Goal: Information Seeking & Learning: Learn about a topic

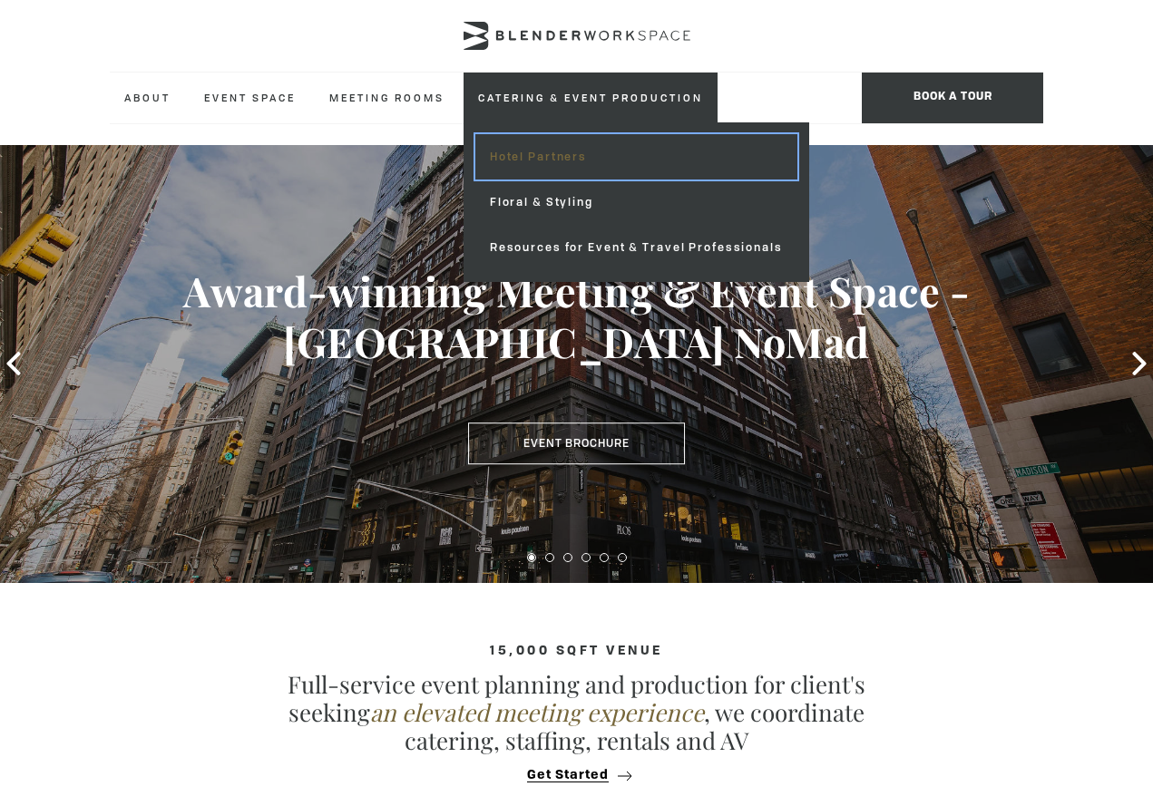
click at [587, 174] on link "Hotel Partners" at bounding box center [636, 156] width 322 height 45
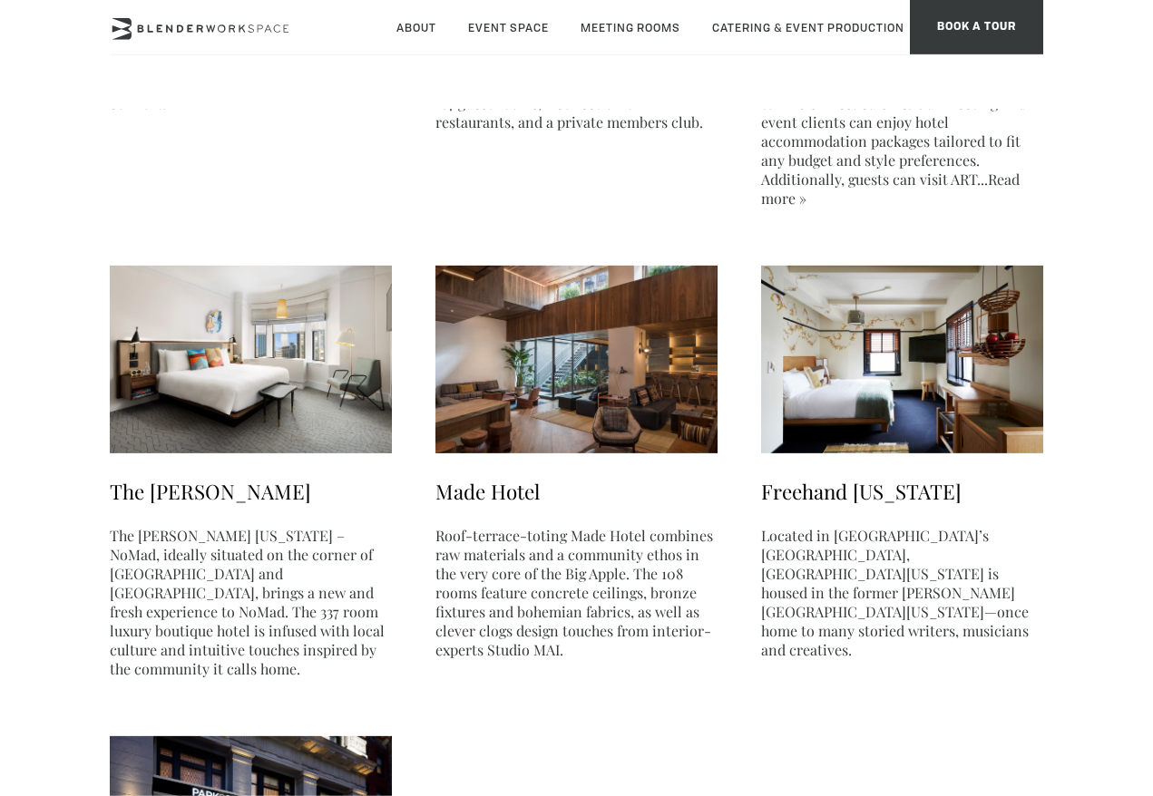
scroll to position [640, 0]
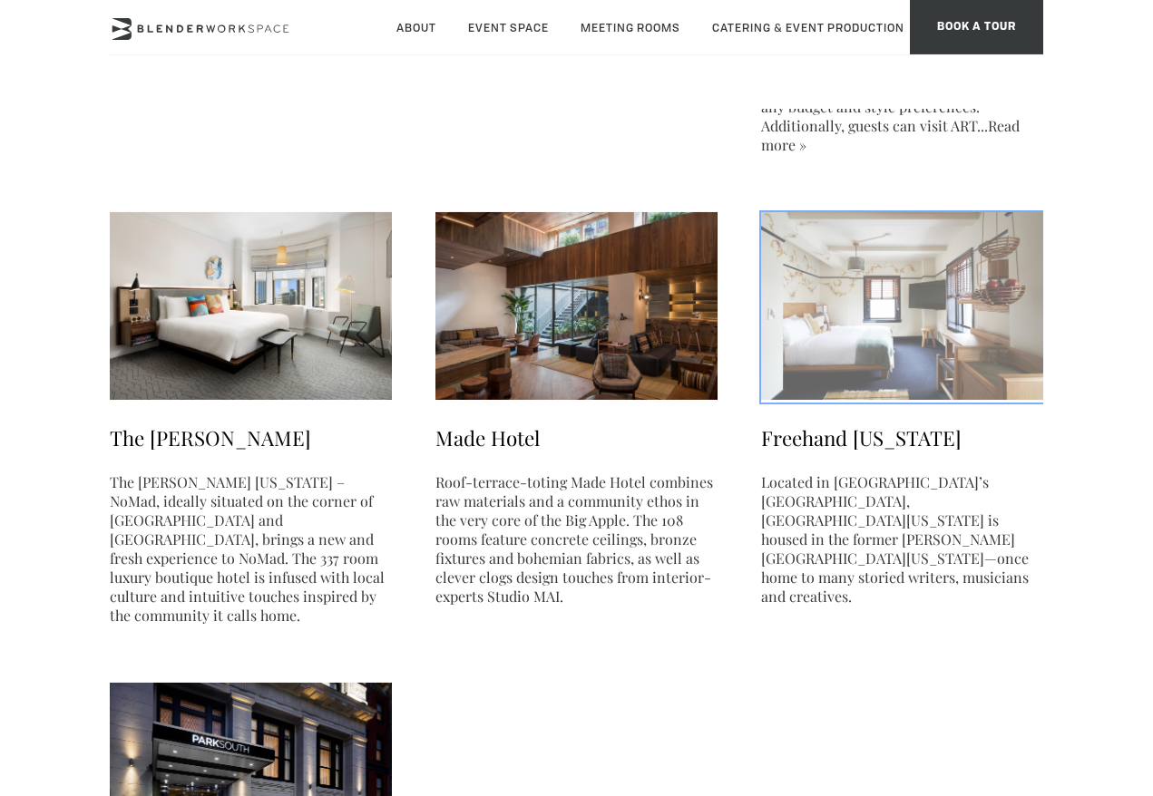
click at [964, 373] on img at bounding box center [902, 306] width 282 height 188
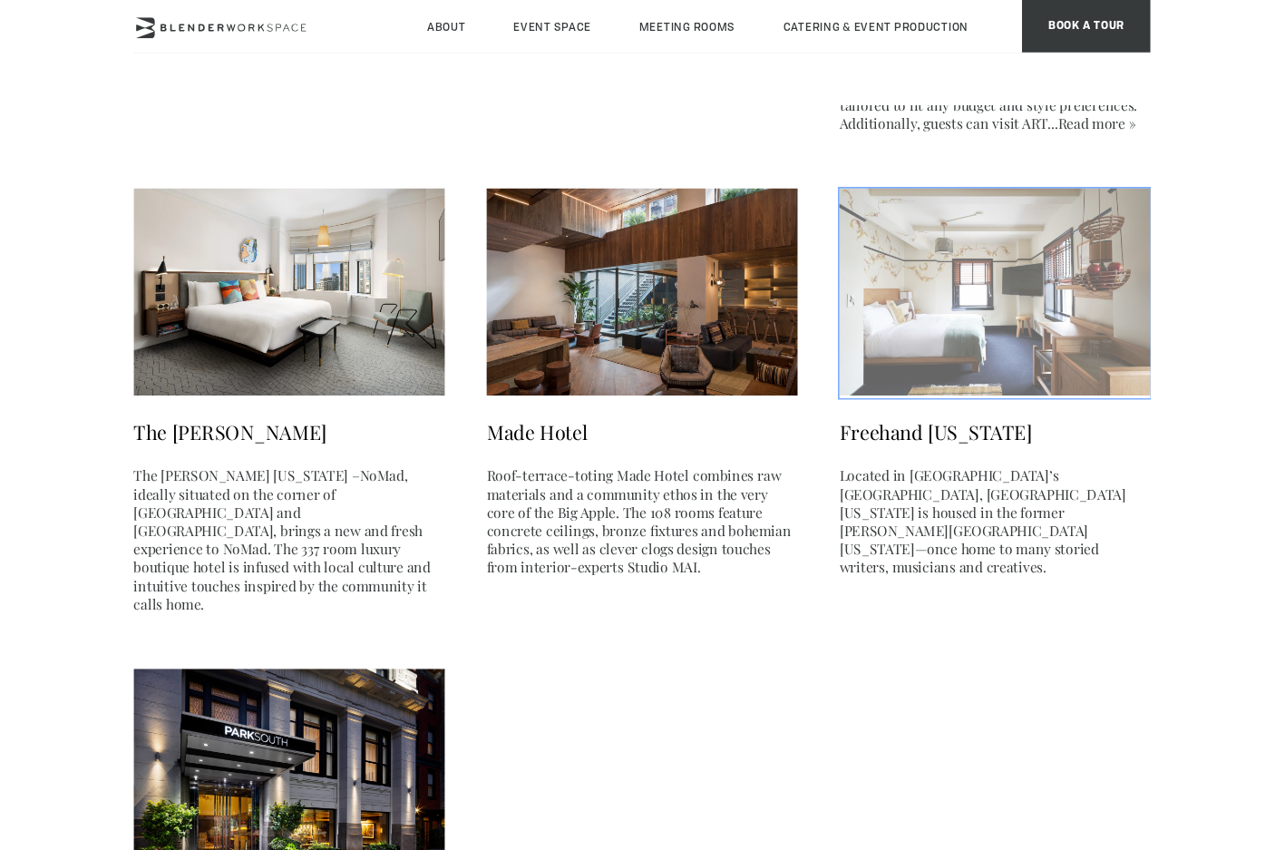
scroll to position [649, 0]
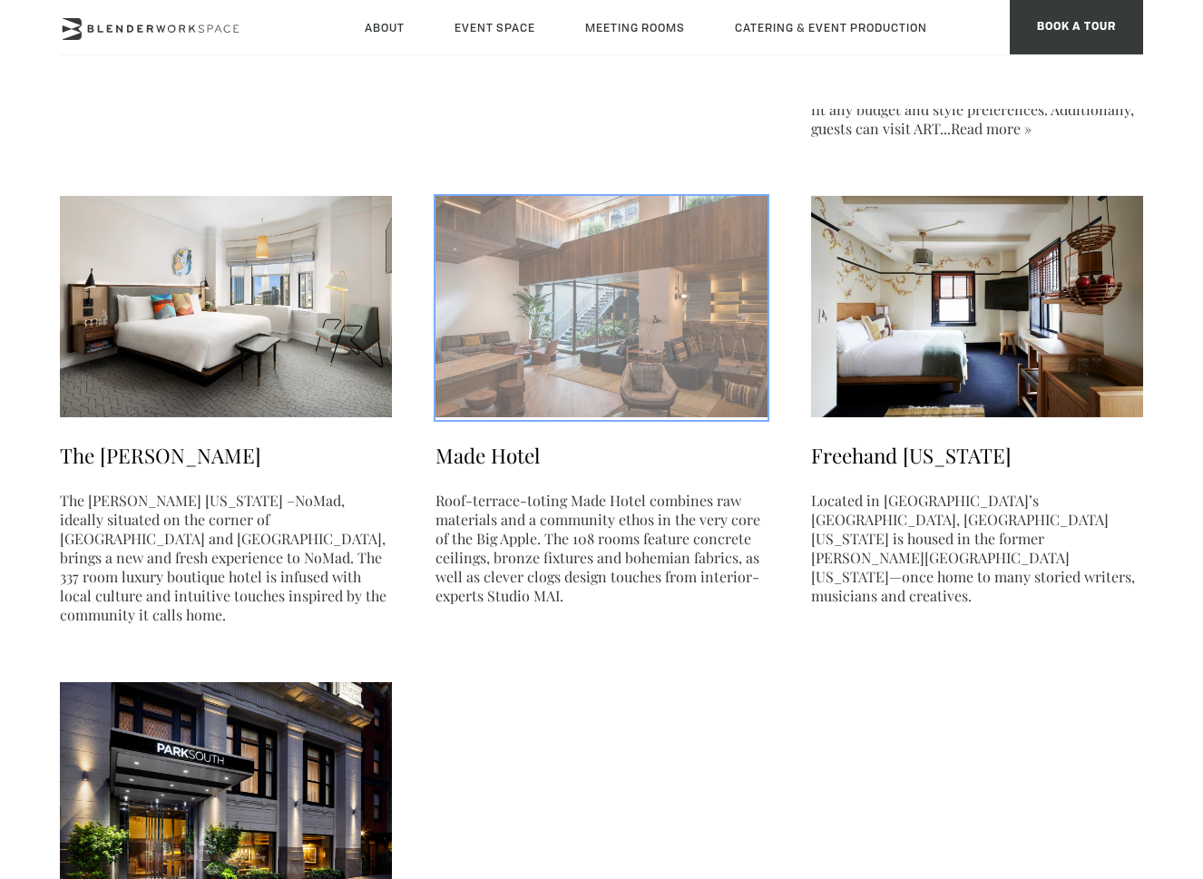
click at [517, 533] on link "Made Hotel Roof-terrace-toting Made Hotel combines raw materials and a communit…" at bounding box center [601, 505] width 332 height 200
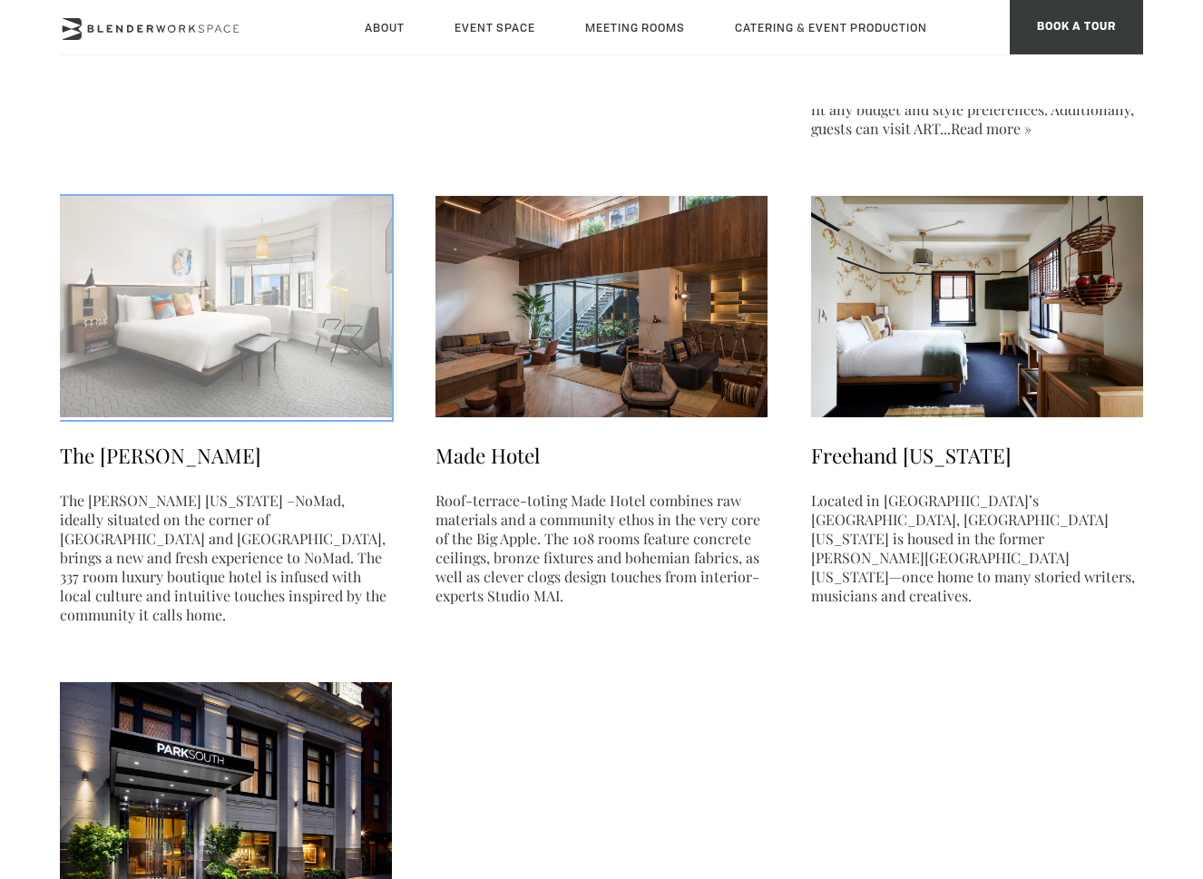
click at [317, 579] on p "The James New York –NoMad, ideally situated on the corner of 29th Street and Ma…" at bounding box center [226, 557] width 332 height 133
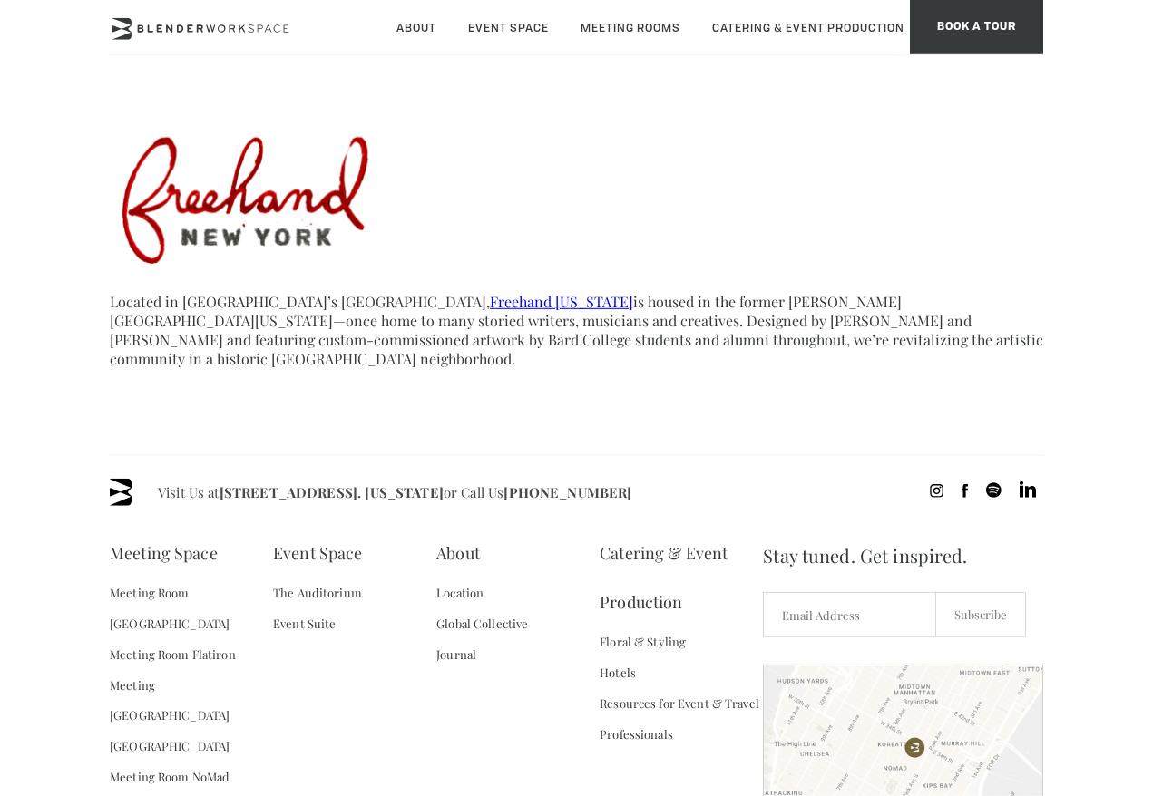
scroll to position [571, 0]
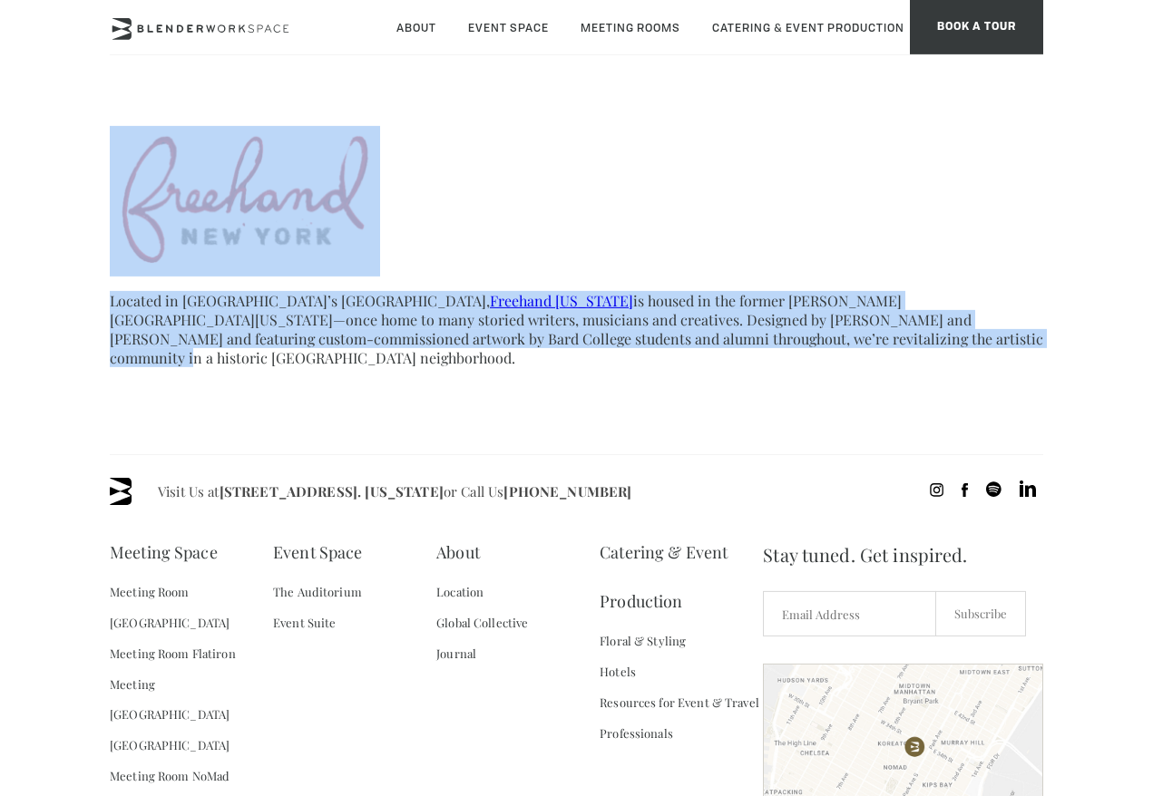
drag, startPoint x: 640, startPoint y: 271, endPoint x: 625, endPoint y: 357, distance: 86.7
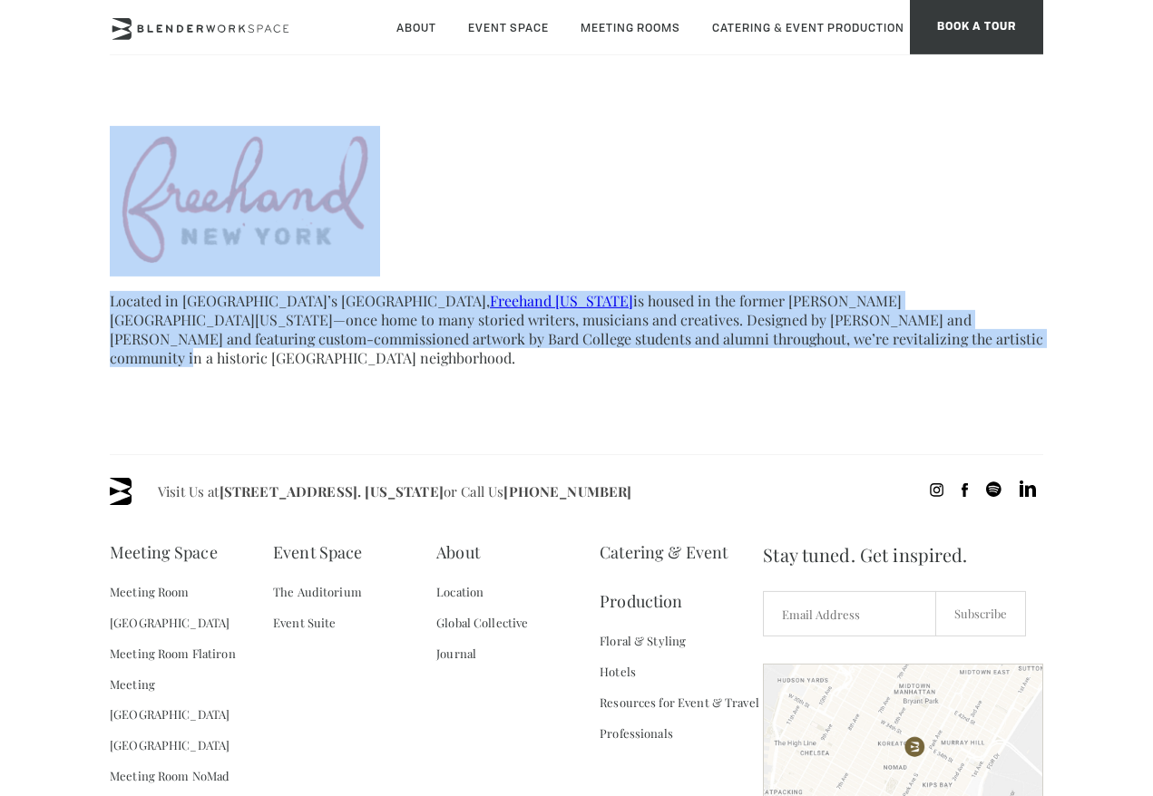
drag, startPoint x: 634, startPoint y: 357, endPoint x: 634, endPoint y: 276, distance: 80.7
click at [635, 311] on p "Located in Manhattan’s Flatiron District, Freehand New York is housed in the fo…" at bounding box center [576, 329] width 933 height 76
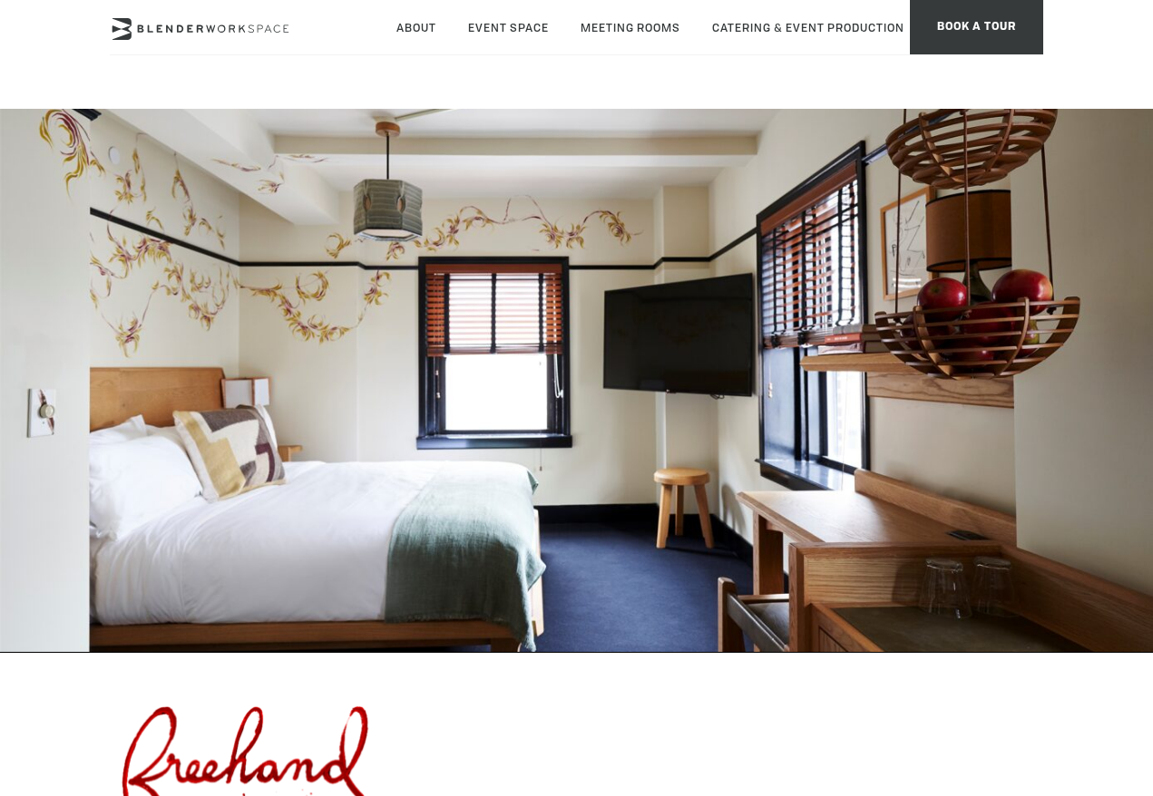
scroll to position [73, 0]
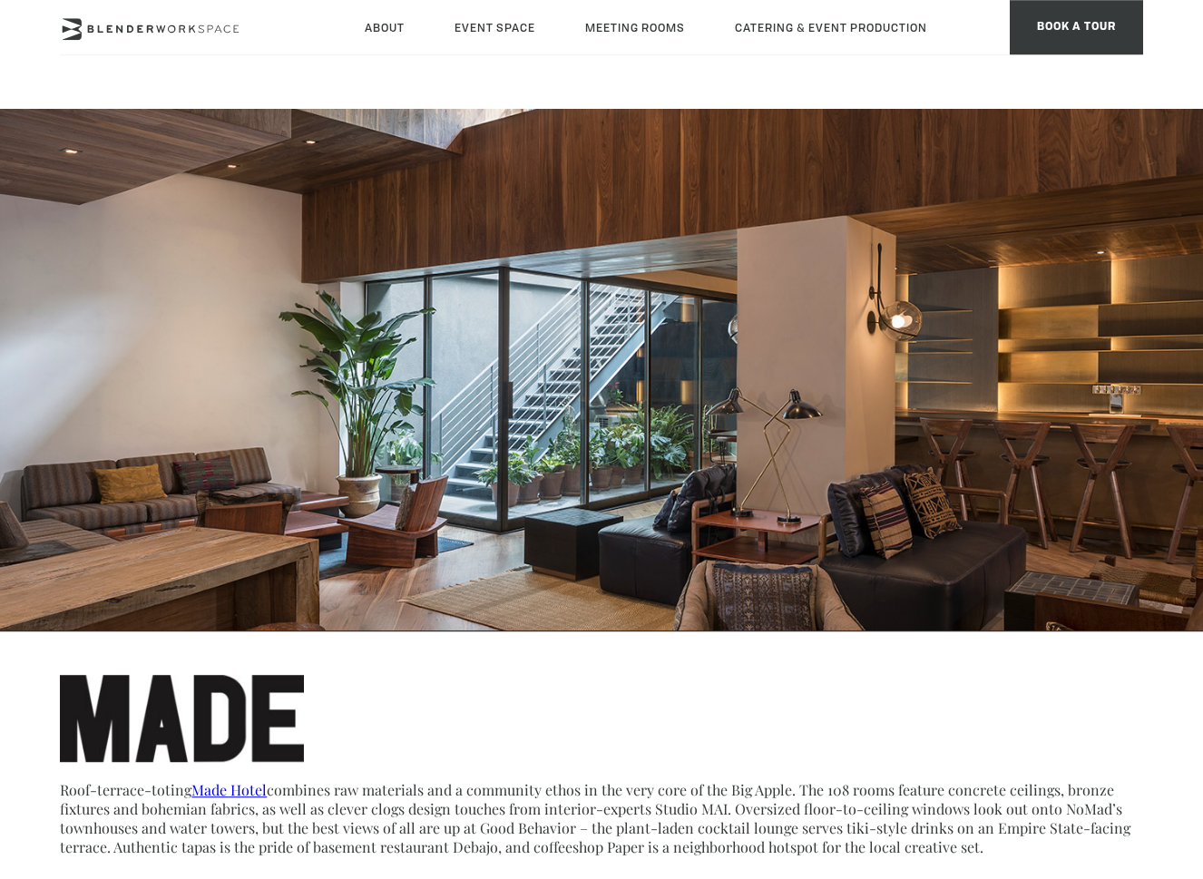
scroll to position [5, 0]
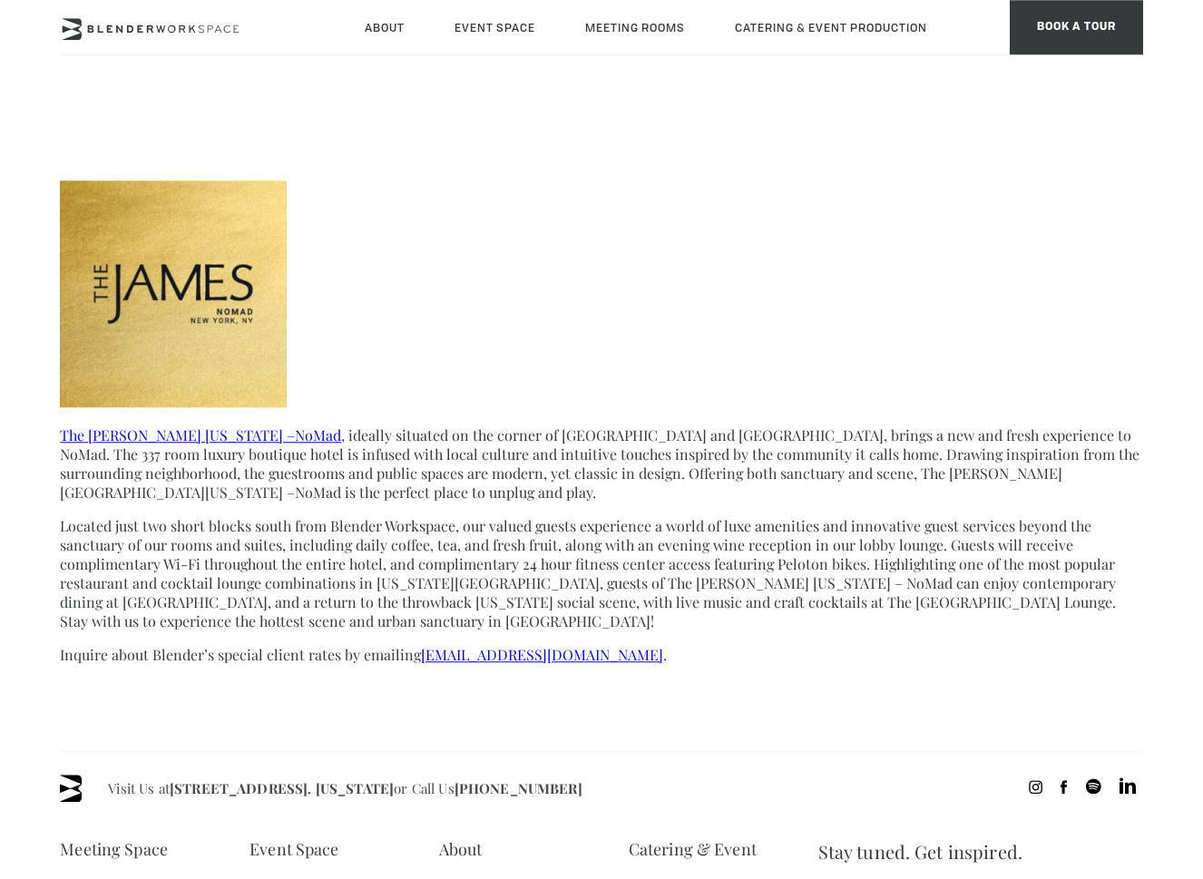
scroll to position [559, 0]
